Goal: Task Accomplishment & Management: Use online tool/utility

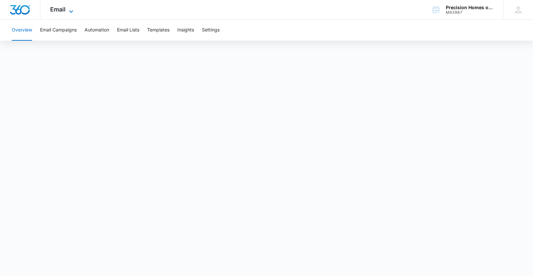
click at [64, 10] on span "Email" at bounding box center [57, 9] width 15 height 7
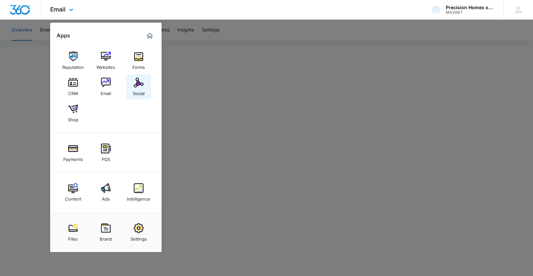
click at [139, 85] on img at bounding box center [139, 83] width 10 height 10
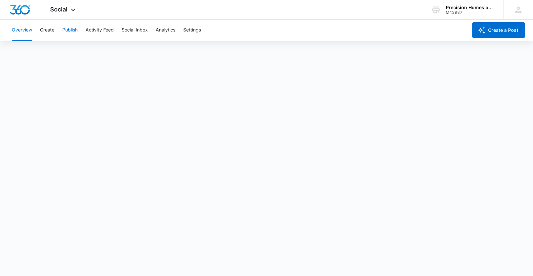
click at [69, 31] on button "Publish" at bounding box center [69, 30] width 15 height 21
click at [47, 29] on button "Create" at bounding box center [47, 30] width 14 height 21
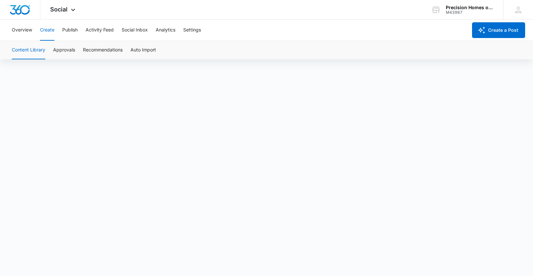
scroll to position [5, 0]
